Goal: Transaction & Acquisition: Purchase product/service

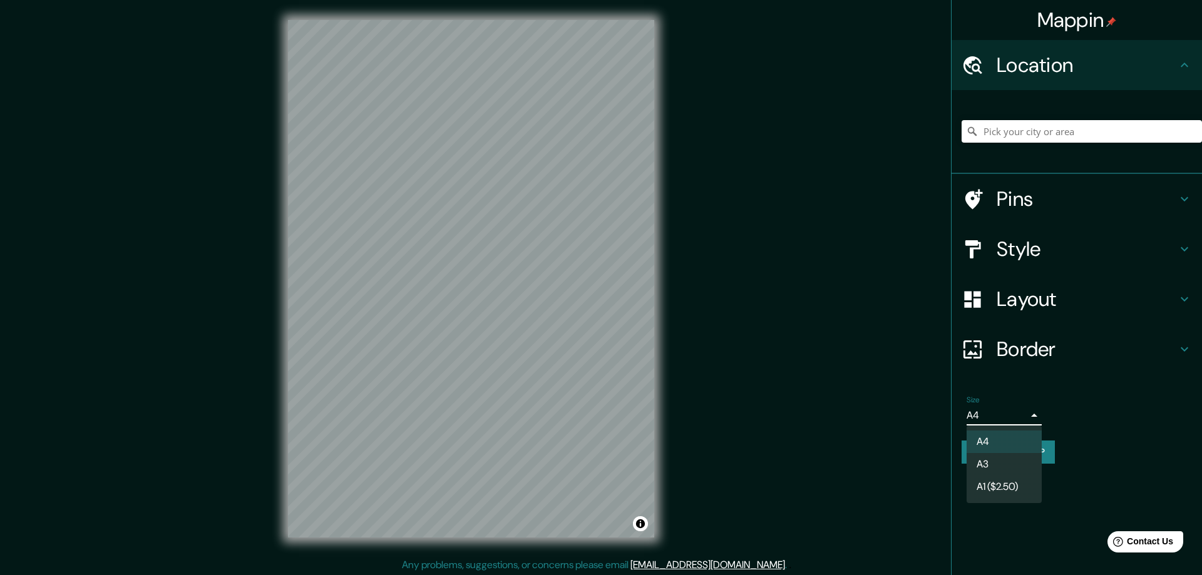
click at [1023, 410] on body "Mappin Location Pins Style Layout Border Choose a border. Hint : you can make l…" at bounding box center [601, 287] width 1202 height 575
click at [1023, 413] on div at bounding box center [601, 287] width 1202 height 575
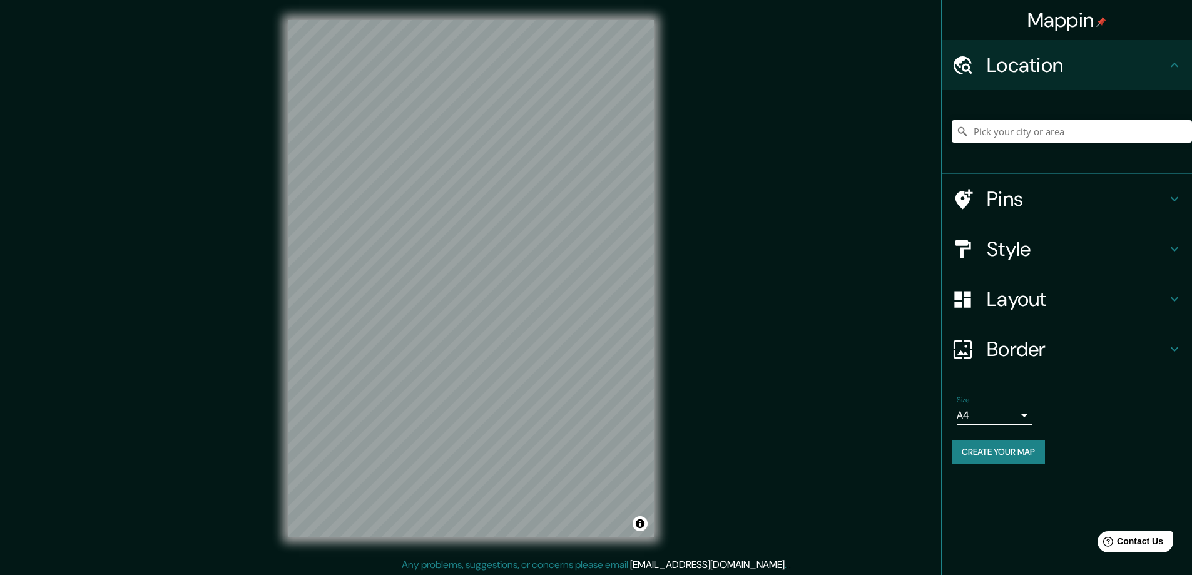
click at [1022, 450] on button "Create your map" at bounding box center [998, 452] width 93 height 23
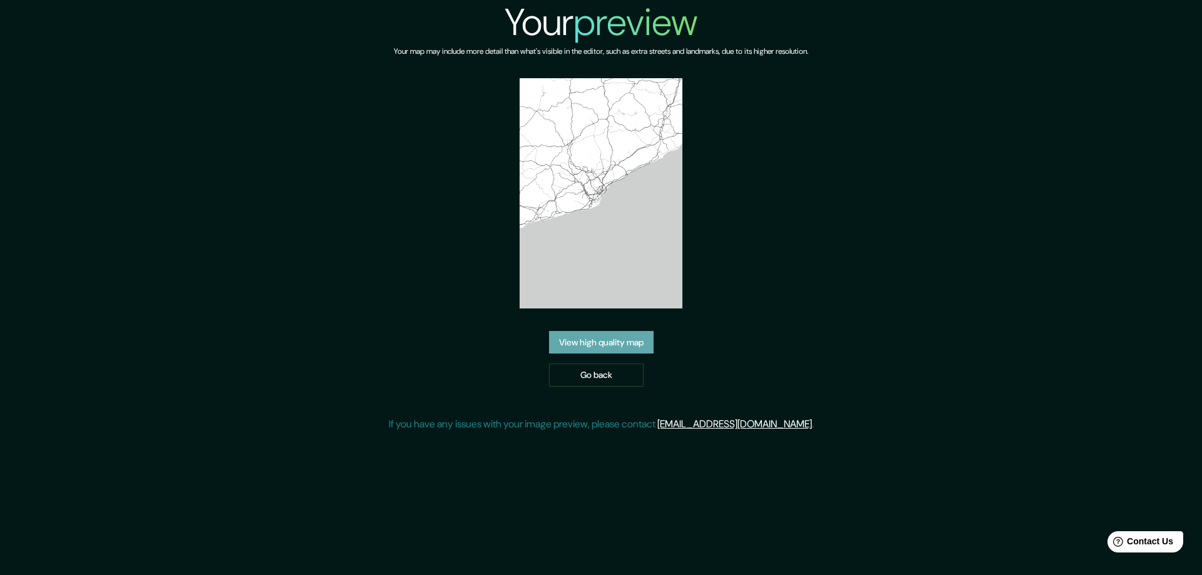
click at [613, 346] on link "View high quality map" at bounding box center [601, 342] width 105 height 23
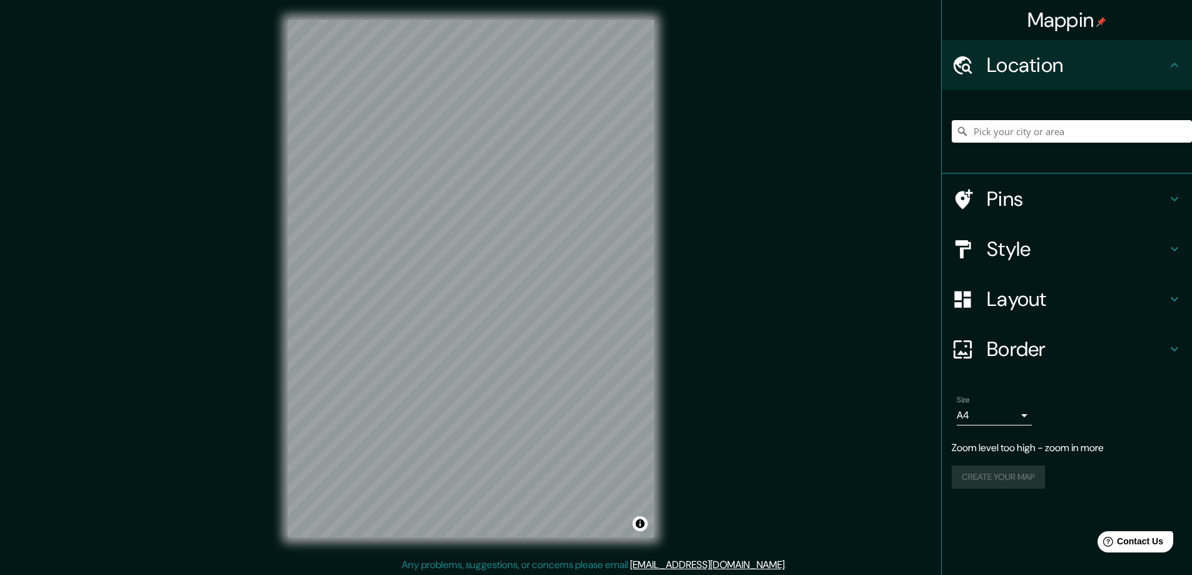
click at [1175, 197] on icon at bounding box center [1174, 199] width 15 height 15
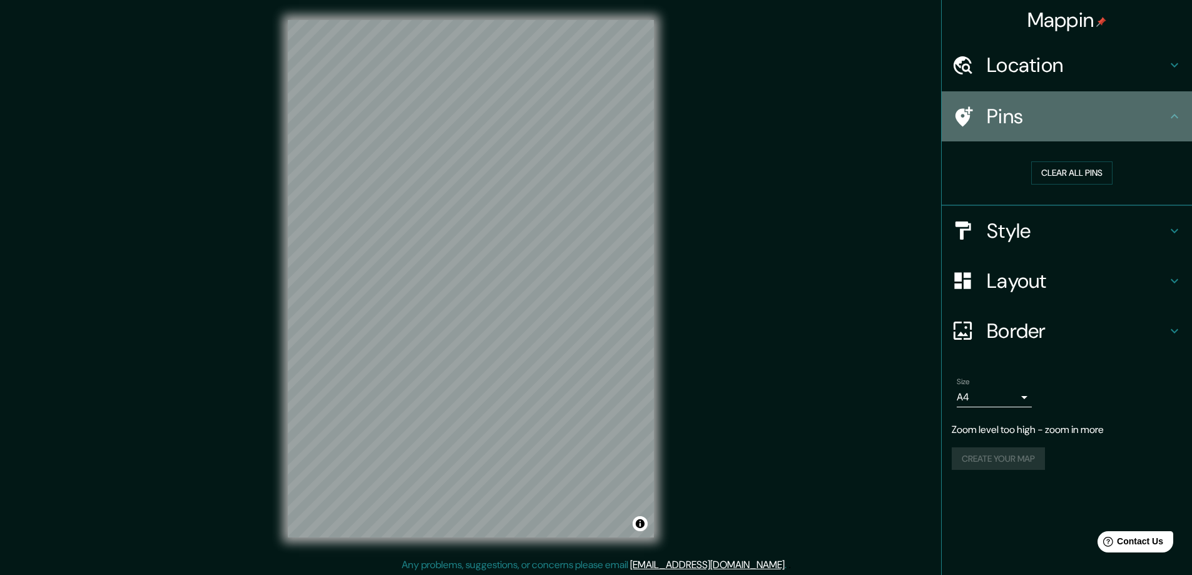
click at [1171, 113] on icon at bounding box center [1174, 116] width 15 height 15
